Goal: Check status: Check status

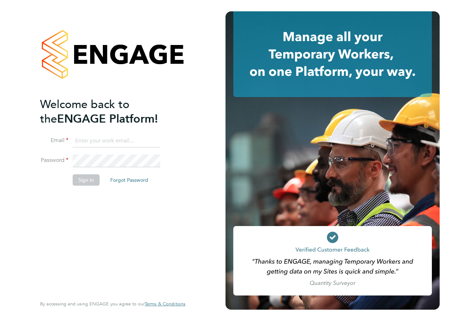
click at [117, 140] on input at bounding box center [117, 141] width 88 height 13
type input "katie.macpherson@hays.com"
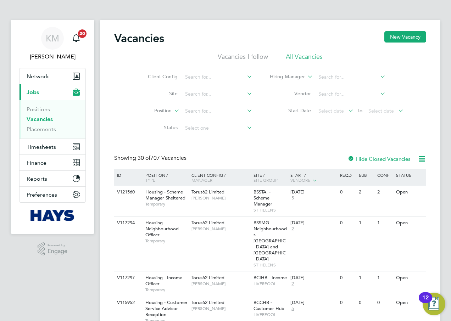
click at [46, 120] on link "Vacancies" at bounding box center [40, 119] width 26 height 7
click at [196, 96] on input at bounding box center [218, 94] width 70 height 10
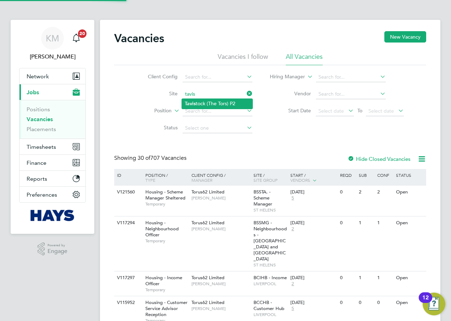
click at [225, 103] on li "Tavis tock (The Tors) P2" at bounding box center [217, 104] width 71 height 10
type input "Tavistock (The Tors) P2"
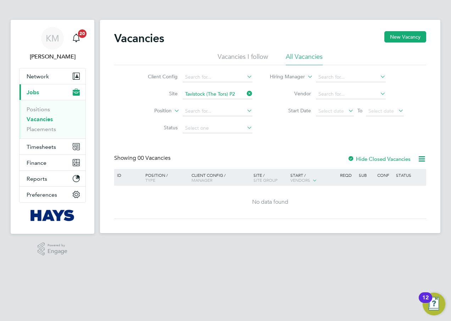
click at [245, 93] on icon at bounding box center [245, 94] width 0 height 10
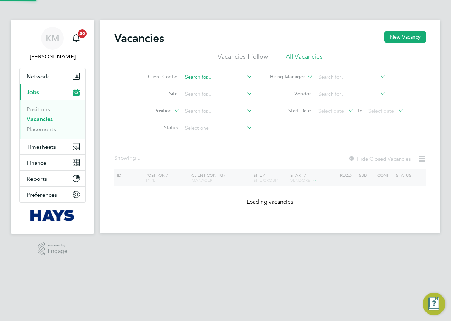
click at [220, 74] on input at bounding box center [218, 77] width 70 height 10
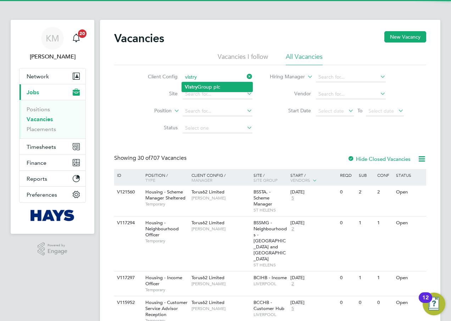
click at [222, 84] on li "Vistry Group plc" at bounding box center [217, 87] width 71 height 10
type input "Vistry Group plc"
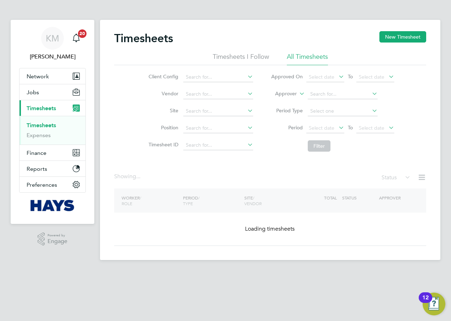
click at [298, 93] on icon at bounding box center [298, 92] width 0 height 6
click at [285, 101] on li "Worker" at bounding box center [279, 101] width 35 height 9
click at [318, 96] on input at bounding box center [343, 94] width 70 height 10
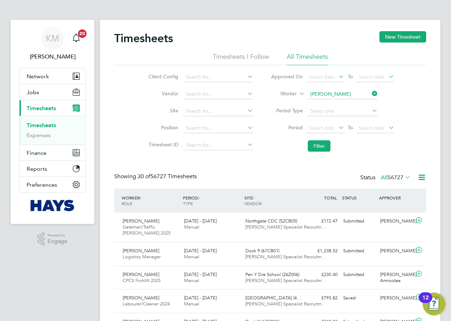
click at [326, 102] on b "Laurence" at bounding box center [330, 104] width 41 height 6
type input "Laurence Stewart"
click at [319, 145] on button "Filter" at bounding box center [319, 145] width 23 height 11
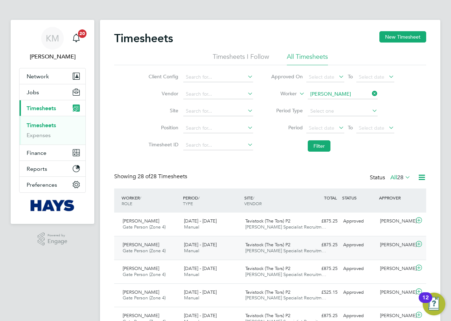
click at [191, 252] on span "Manual" at bounding box center [191, 251] width 15 height 6
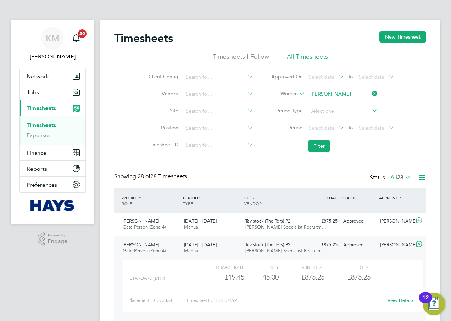
click at [395, 300] on link "View Details" at bounding box center [400, 300] width 26 height 6
click at [329, 93] on input at bounding box center [343, 94] width 70 height 10
type input "Gary Vale"
click at [352, 101] on b "Vale" at bounding box center [357, 104] width 10 height 6
click at [324, 141] on button "Filter" at bounding box center [319, 145] width 23 height 11
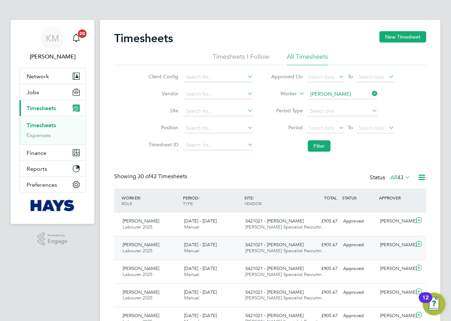
click at [214, 243] on span "9 - 15 Aug 2025" at bounding box center [200, 245] width 33 height 6
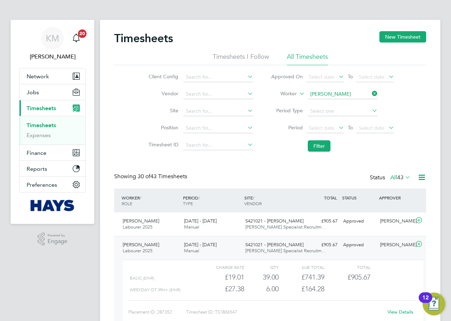
click at [410, 312] on link "View Details" at bounding box center [400, 312] width 26 height 6
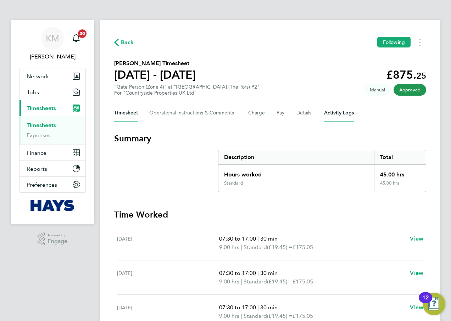
click at [329, 111] on Logs-tab "Activity Logs" at bounding box center [339, 113] width 30 height 17
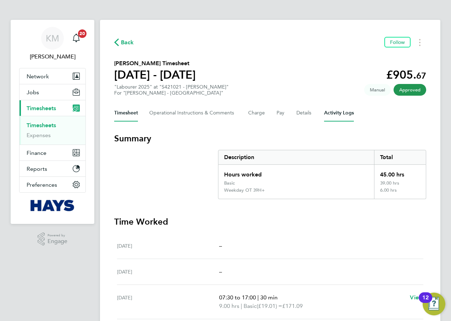
click at [336, 113] on Logs-tab "Activity Logs" at bounding box center [339, 113] width 30 height 17
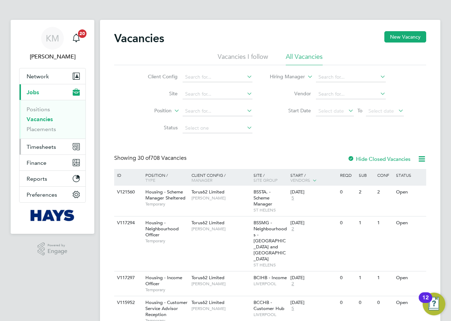
click at [45, 148] on span "Timesheets" at bounding box center [41, 147] width 29 height 7
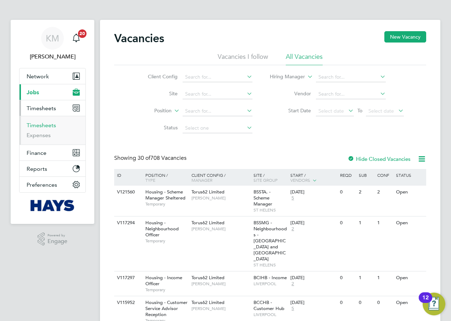
click at [41, 127] on link "Timesheets" at bounding box center [41, 125] width 29 height 7
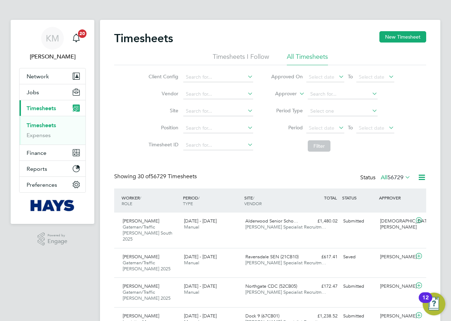
click at [298, 93] on icon at bounding box center [298, 92] width 0 height 6
click at [291, 101] on li "Worker" at bounding box center [279, 101] width 35 height 9
click at [321, 94] on input at bounding box center [343, 94] width 70 height 10
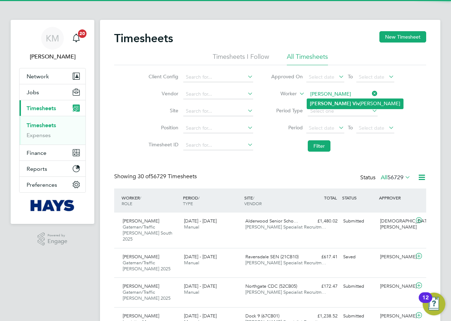
click at [327, 102] on li "[PERSON_NAME] [PERSON_NAME]" at bounding box center [355, 104] width 96 height 10
type input "[PERSON_NAME]"
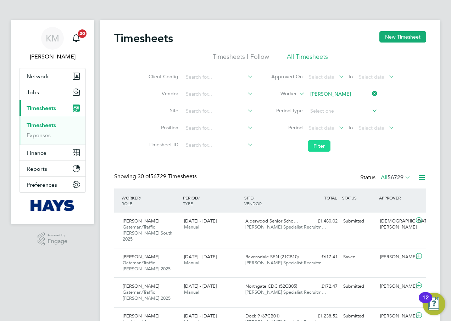
click at [322, 145] on button "Filter" at bounding box center [319, 145] width 23 height 11
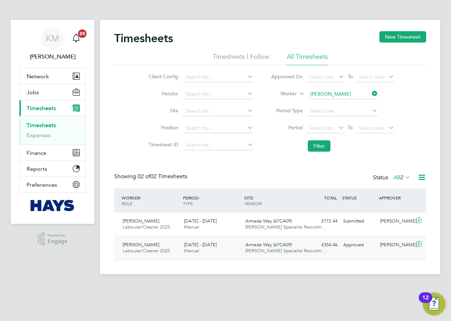
click at [269, 251] on span "[PERSON_NAME] Specialist Recruitm…" at bounding box center [285, 251] width 81 height 6
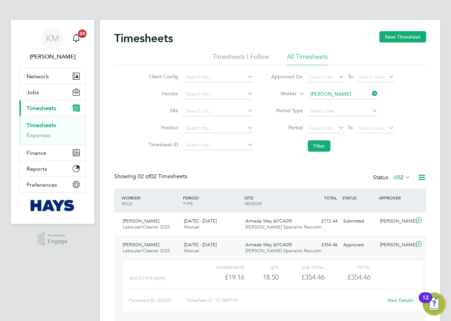
click at [402, 300] on link "View Details" at bounding box center [400, 300] width 26 height 6
